Goal: Find specific page/section: Find specific page/section

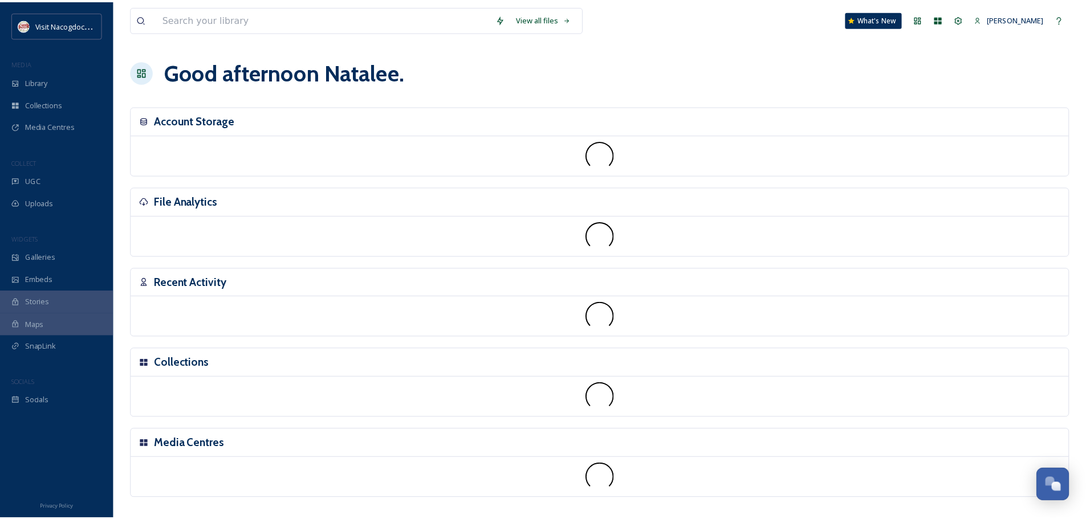
scroll to position [272, 0]
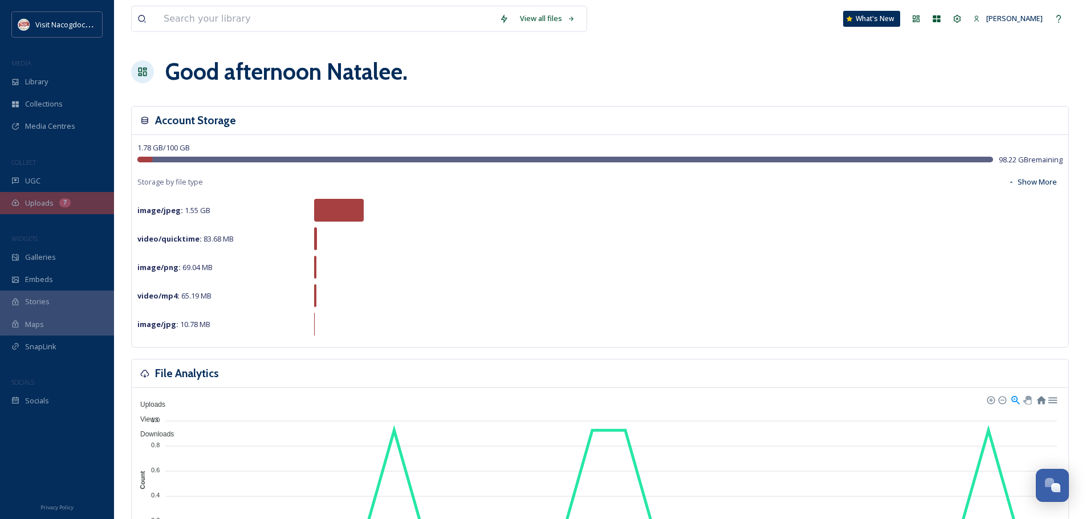
click at [7, 201] on div "Uploads 7" at bounding box center [57, 203] width 114 height 22
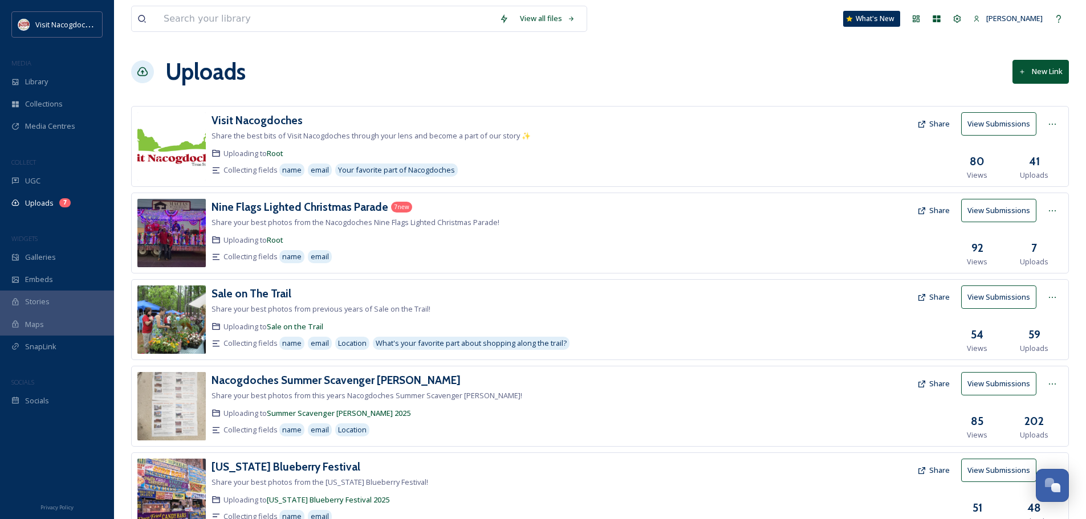
click at [657, 83] on div "Uploads New Link" at bounding box center [600, 72] width 938 height 34
click at [71, 87] on div "Library" at bounding box center [57, 82] width 114 height 22
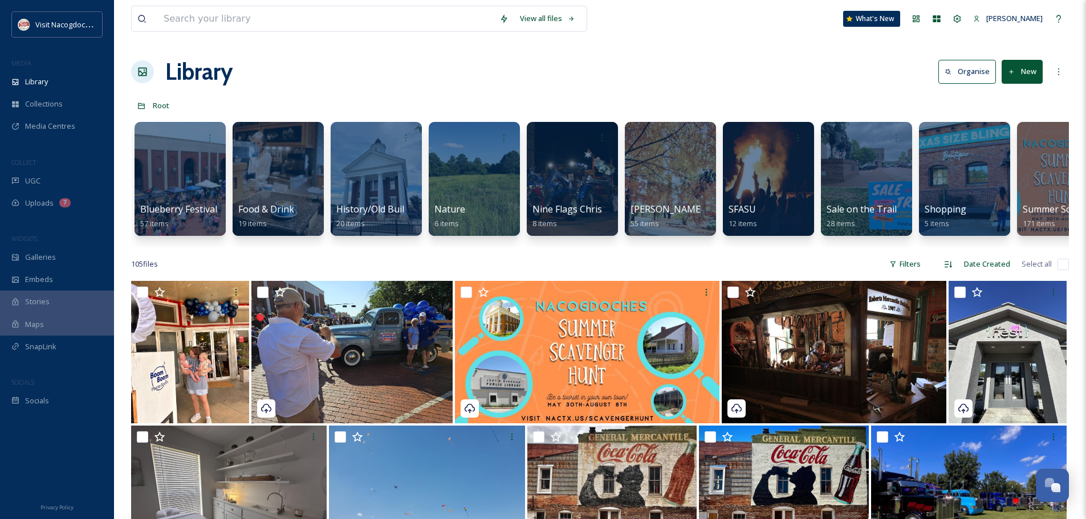
click at [754, 68] on div "Library Organise New" at bounding box center [600, 72] width 938 height 34
click at [667, 264] on div "105 file s Filters Date Created Select all" at bounding box center [600, 264] width 938 height 22
click at [671, 82] on div "Library Organise New" at bounding box center [600, 72] width 938 height 34
